Goal: Task Accomplishment & Management: Manage account settings

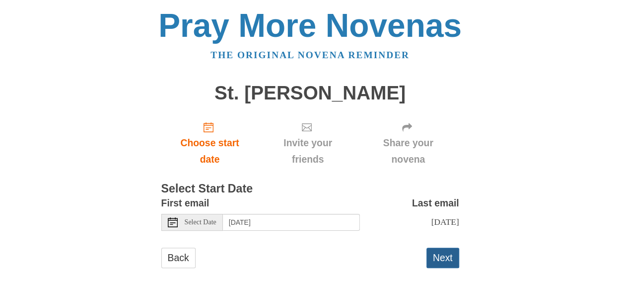
click at [440, 260] on button "Next" at bounding box center [443, 257] width 33 height 20
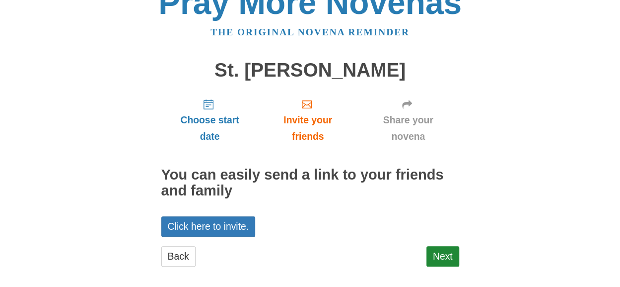
scroll to position [31, 0]
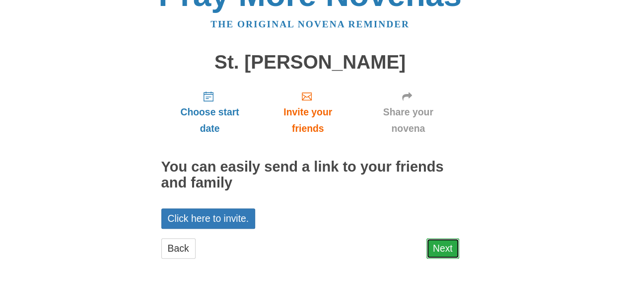
click at [449, 246] on link "Next" at bounding box center [443, 248] width 33 height 20
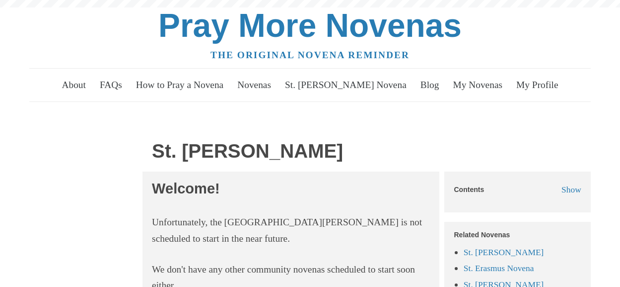
scroll to position [193, 0]
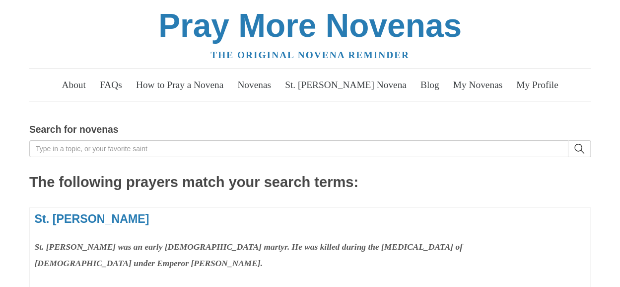
click at [531, 83] on link "My Profile" at bounding box center [538, 85] width 54 height 28
